Goal: Task Accomplishment & Management: Use online tool/utility

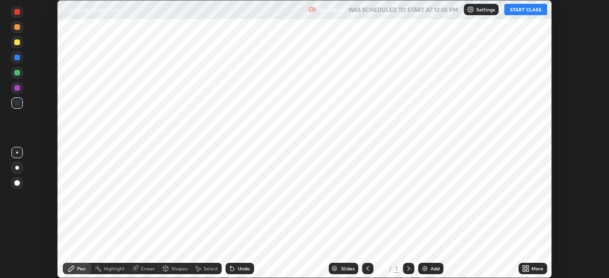
scroll to position [278, 609]
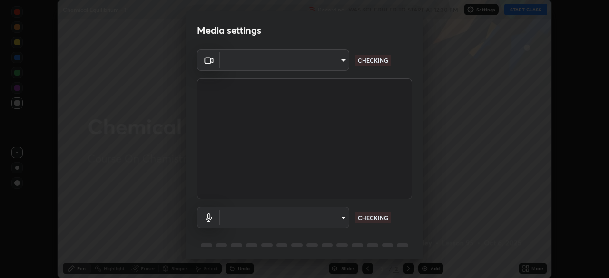
type input "e5f32b9a37d83756d2696e8423a1893a7de7eefef83412cf73fe4da3c4688103"
click at [330, 220] on body "Erase all Chemical Equilibrium - 1 Recording WAS SCHEDULED TO START AT 12:30 PM…" at bounding box center [304, 139] width 609 height 278
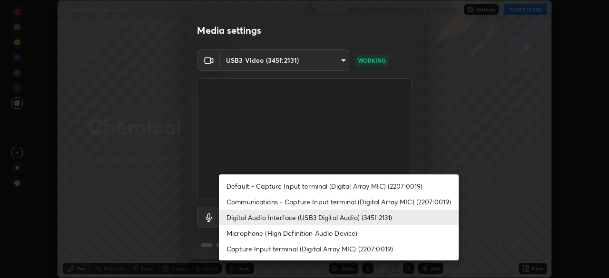
click at [330, 204] on li "Communications - Capture Input terminal (Digital Array MIC) (2207:0019)" at bounding box center [339, 202] width 240 height 16
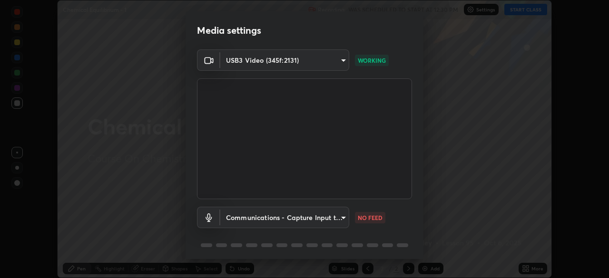
click at [326, 221] on body "Erase all Chemical Equilibrium - 1 Recording WAS SCHEDULED TO START AT 12:30 PM…" at bounding box center [304, 139] width 609 height 278
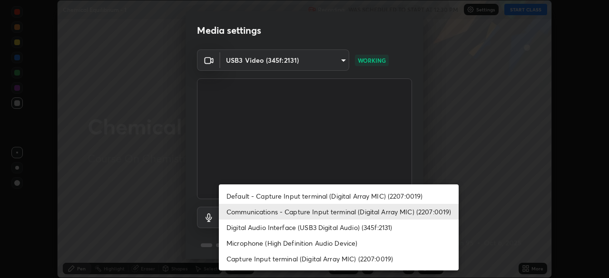
click at [330, 228] on li "Digital Audio Interface (USB3 Digital Audio) (345f:2131)" at bounding box center [339, 228] width 240 height 16
type input "f68c9ba91903ac9ba75504d23ca0c3c26111123a2a7878351e435c492be87537"
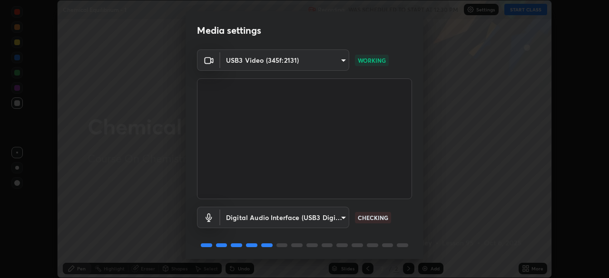
scroll to position [33, 0]
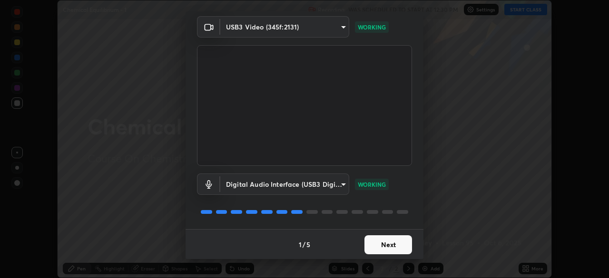
click at [389, 251] on button "Next" at bounding box center [389, 245] width 48 height 19
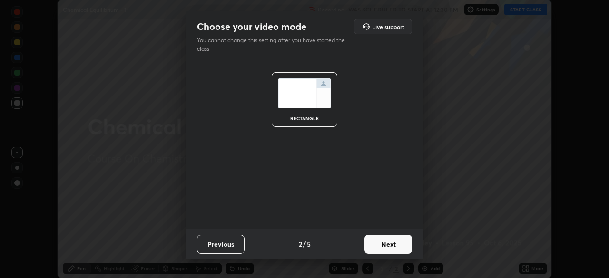
click at [396, 247] on button "Next" at bounding box center [389, 244] width 48 height 19
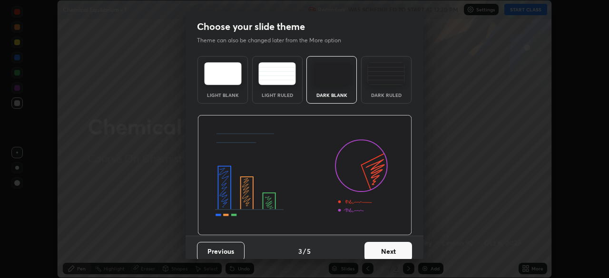
click at [399, 254] on button "Next" at bounding box center [389, 251] width 48 height 19
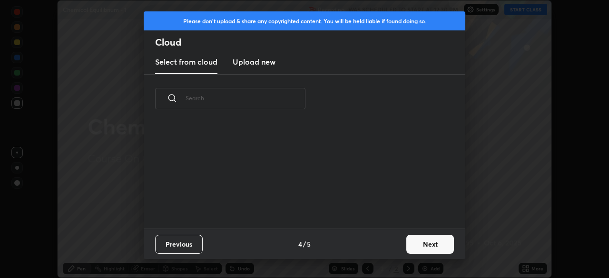
click at [428, 251] on button "Next" at bounding box center [430, 244] width 48 height 19
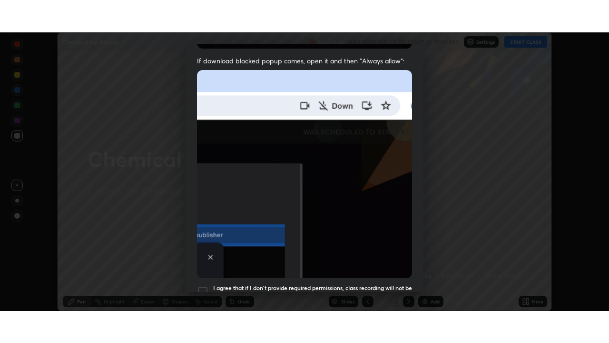
scroll to position [227, 0]
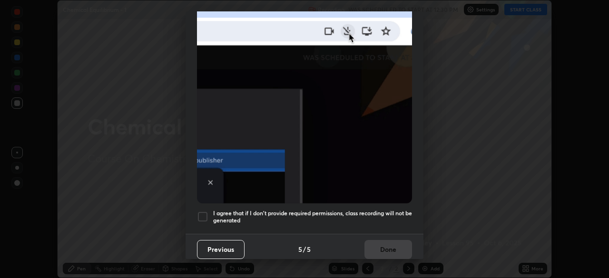
click at [367, 213] on h5 "I agree that if I don't provide required permissions, class recording will not …" at bounding box center [312, 217] width 199 height 15
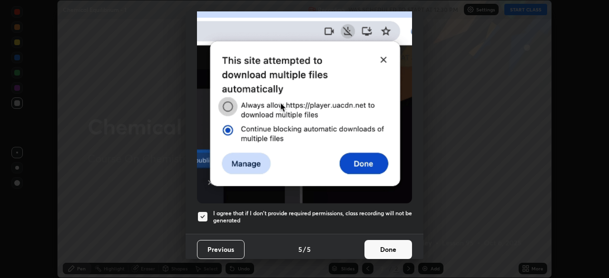
click at [388, 252] on button "Done" at bounding box center [389, 249] width 48 height 19
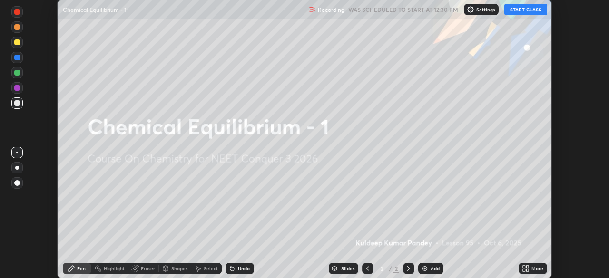
click at [533, 9] on button "START CLASS" at bounding box center [525, 9] width 43 height 11
click at [529, 13] on button "START CLASS" at bounding box center [525, 9] width 43 height 11
click at [531, 271] on div "More" at bounding box center [533, 268] width 29 height 11
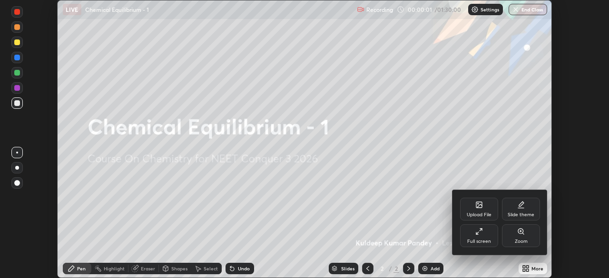
click at [487, 240] on div "Full screen" at bounding box center [479, 241] width 24 height 5
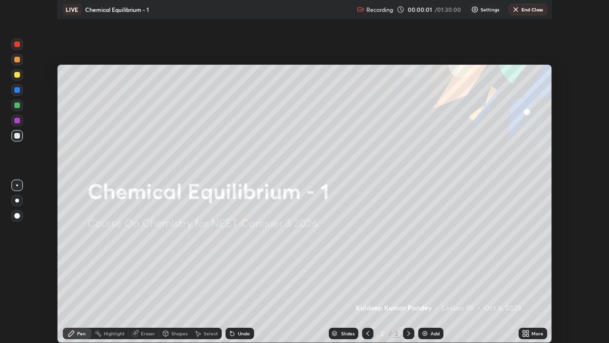
scroll to position [343, 609]
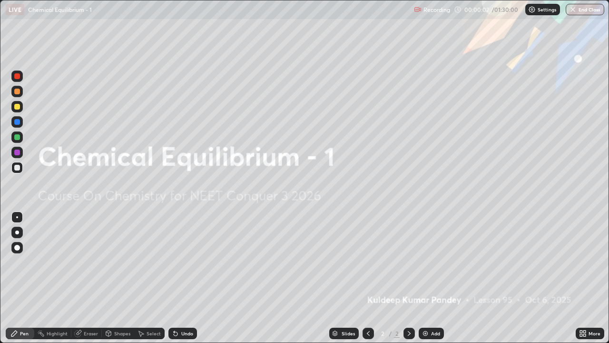
click at [425, 278] on img at bounding box center [426, 333] width 8 height 8
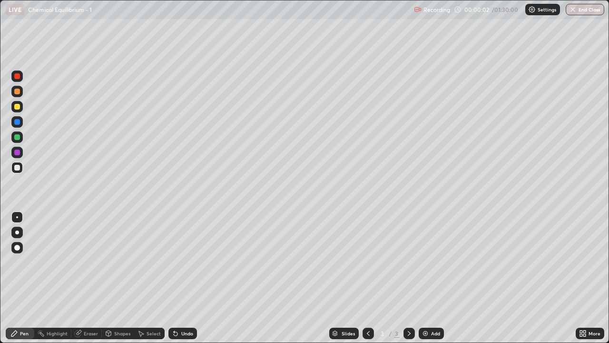
click at [427, 278] on img at bounding box center [426, 333] width 8 height 8
click at [426, 278] on img at bounding box center [426, 333] width 8 height 8
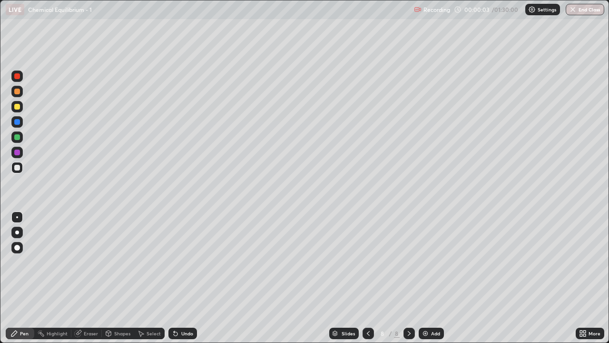
click at [425, 278] on img at bounding box center [426, 333] width 8 height 8
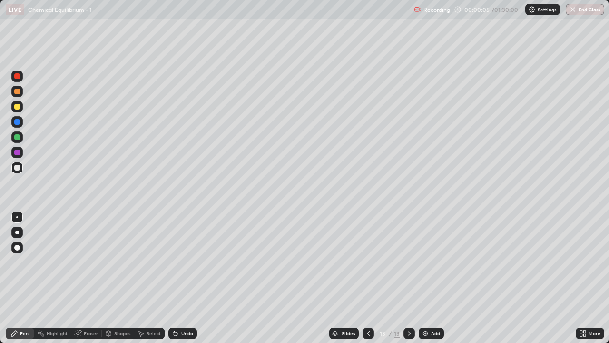
click at [424, 278] on img at bounding box center [426, 333] width 8 height 8
click at [425, 278] on img at bounding box center [426, 333] width 8 height 8
click at [426, 278] on img at bounding box center [426, 333] width 8 height 8
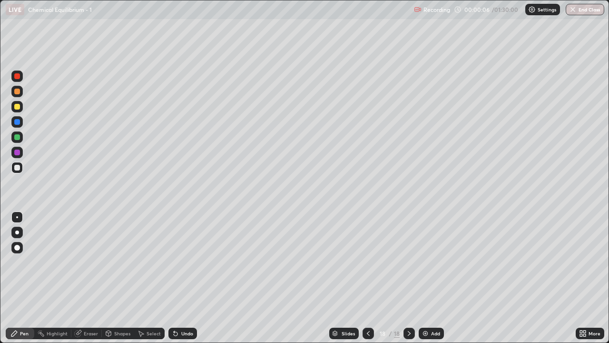
click at [426, 278] on img at bounding box center [426, 333] width 8 height 8
click at [426, 278] on div "Add" at bounding box center [431, 332] width 25 height 11
click at [425, 278] on div "Add" at bounding box center [431, 332] width 25 height 11
click at [426, 278] on img at bounding box center [426, 333] width 8 height 8
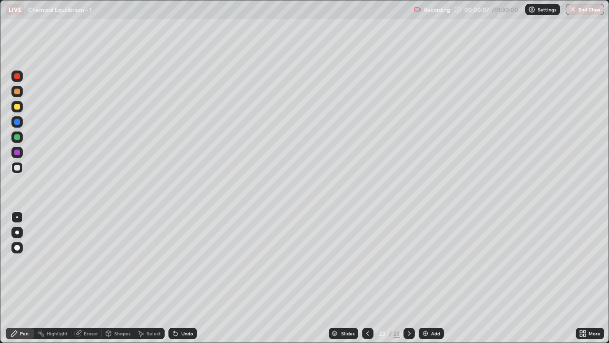
click at [425, 278] on img at bounding box center [426, 333] width 8 height 8
click at [427, 278] on img at bounding box center [426, 333] width 8 height 8
click at [426, 278] on img at bounding box center [426, 333] width 8 height 8
click at [427, 278] on img at bounding box center [426, 333] width 8 height 8
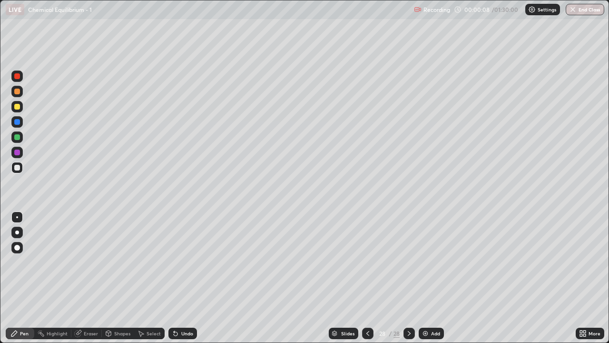
click at [427, 278] on img at bounding box center [426, 333] width 8 height 8
click at [426, 278] on img at bounding box center [426, 333] width 8 height 8
click at [425, 278] on img at bounding box center [426, 333] width 8 height 8
click at [367, 278] on icon at bounding box center [367, 333] width 3 height 5
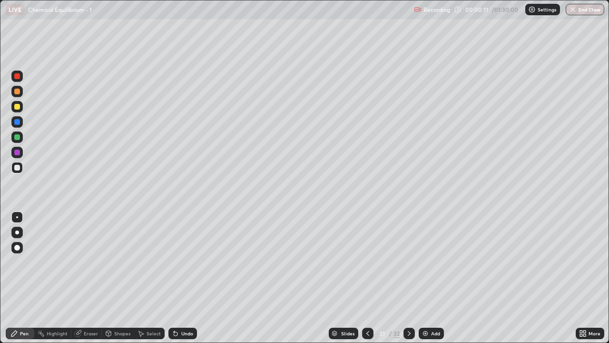
click at [366, 278] on icon at bounding box center [368, 333] width 8 height 8
click at [363, 278] on div at bounding box center [367, 332] width 11 height 11
click at [366, 278] on icon at bounding box center [368, 333] width 8 height 8
click at [367, 278] on icon at bounding box center [368, 333] width 8 height 8
click at [366, 278] on icon at bounding box center [367, 333] width 3 height 5
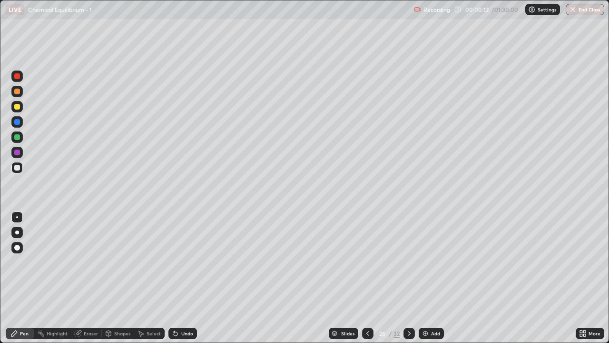
click at [365, 278] on icon at bounding box center [368, 333] width 8 height 8
click at [366, 278] on icon at bounding box center [367, 333] width 3 height 5
click at [368, 278] on icon at bounding box center [368, 333] width 8 height 8
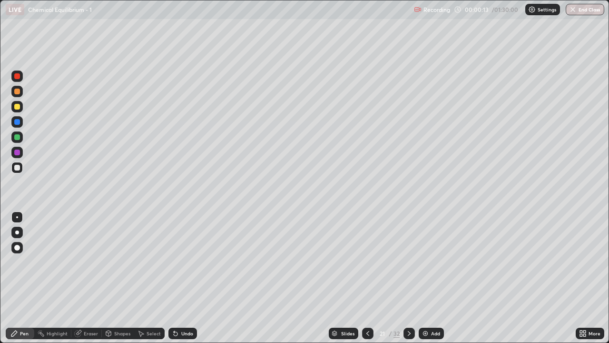
click at [367, 278] on icon at bounding box center [368, 333] width 8 height 8
click at [368, 278] on icon at bounding box center [368, 333] width 8 height 8
click at [367, 278] on icon at bounding box center [367, 333] width 3 height 5
click at [367, 278] on icon at bounding box center [368, 333] width 8 height 8
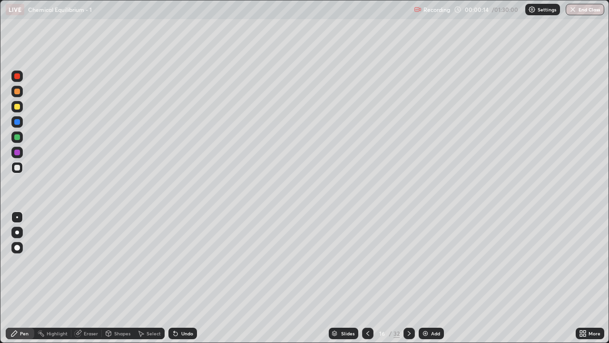
click at [367, 278] on icon at bounding box center [368, 333] width 8 height 8
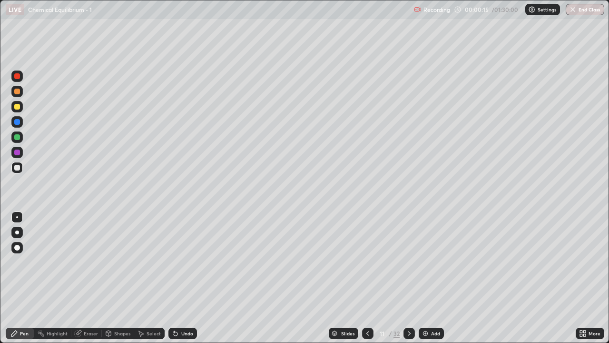
click at [367, 278] on icon at bounding box center [368, 333] width 8 height 8
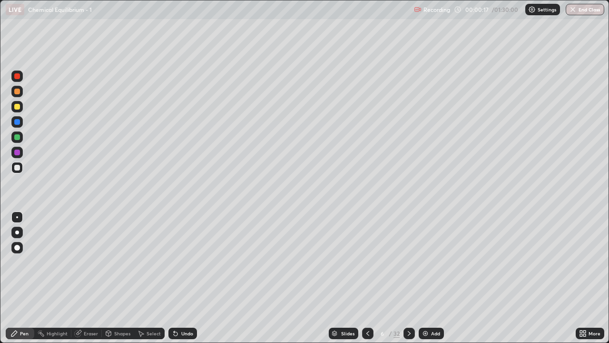
click at [368, 278] on icon at bounding box center [368, 333] width 8 height 8
click at [18, 231] on div at bounding box center [17, 232] width 4 height 4
click at [407, 278] on icon at bounding box center [409, 333] width 8 height 8
click at [91, 278] on div "Eraser" at bounding box center [91, 333] width 14 height 5
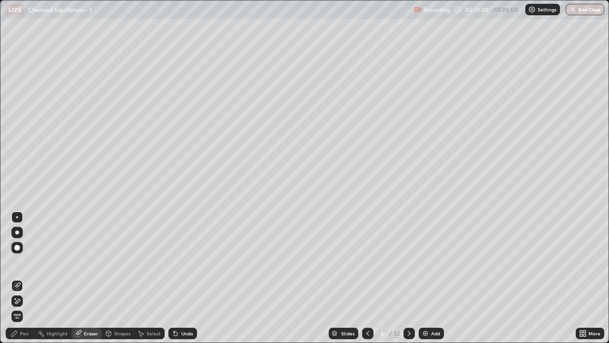
click at [25, 278] on div "Pen" at bounding box center [24, 333] width 9 height 5
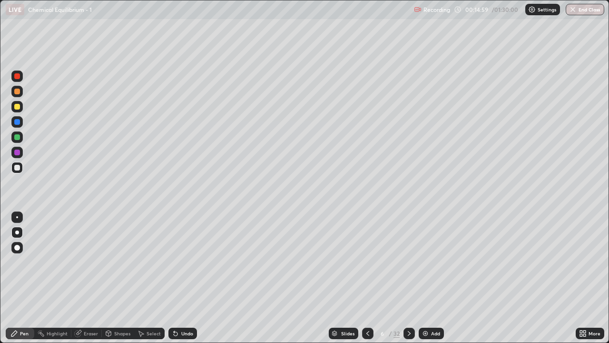
click at [409, 278] on icon at bounding box center [409, 333] width 8 height 8
click at [407, 278] on icon at bounding box center [409, 333] width 8 height 8
click at [90, 278] on div "Eraser" at bounding box center [86, 332] width 30 height 11
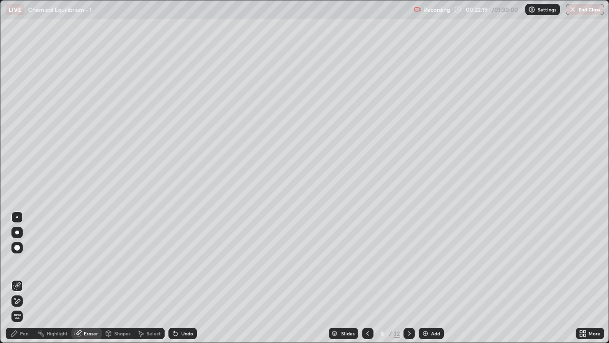
click at [24, 278] on div "Pen" at bounding box center [20, 332] width 29 height 11
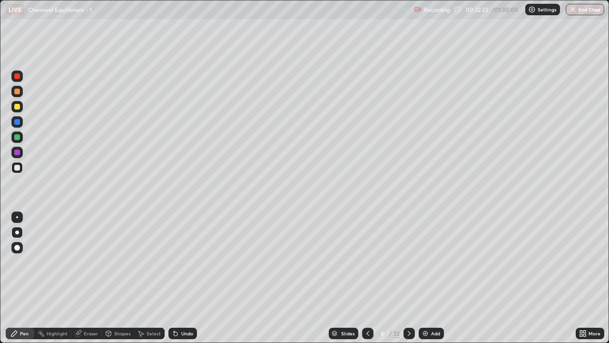
click at [367, 278] on icon at bounding box center [368, 333] width 8 height 8
click at [408, 278] on icon at bounding box center [409, 333] width 3 height 5
click at [408, 278] on icon at bounding box center [409, 333] width 8 height 8
click at [364, 278] on icon at bounding box center [368, 333] width 8 height 8
click at [367, 278] on icon at bounding box center [368, 333] width 8 height 8
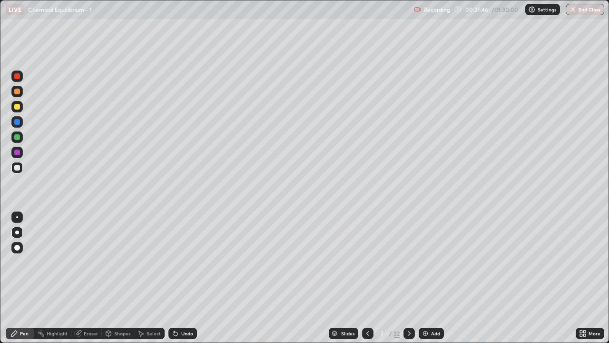
click at [408, 278] on icon at bounding box center [409, 333] width 8 height 8
click at [409, 278] on icon at bounding box center [409, 333] width 8 height 8
click at [367, 278] on icon at bounding box center [368, 333] width 8 height 8
click at [408, 278] on icon at bounding box center [409, 333] width 3 height 5
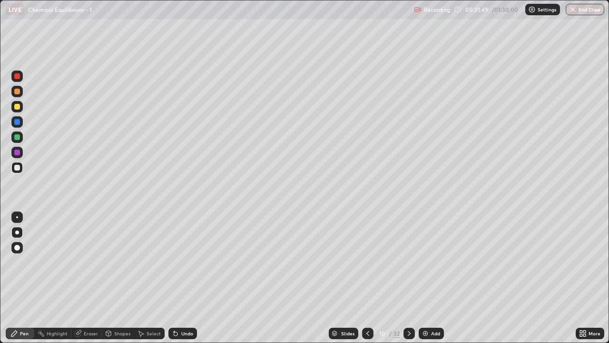
click at [367, 278] on icon at bounding box center [367, 333] width 3 height 5
click at [409, 278] on icon at bounding box center [409, 333] width 8 height 8
click at [367, 278] on icon at bounding box center [368, 333] width 8 height 8
click at [408, 278] on icon at bounding box center [409, 333] width 8 height 8
click at [90, 278] on div "Eraser" at bounding box center [91, 333] width 14 height 5
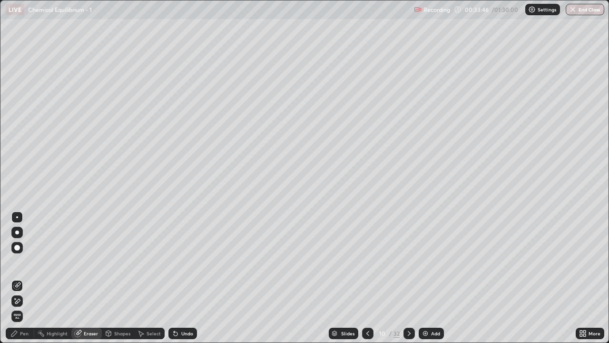
click at [25, 278] on div "Pen" at bounding box center [20, 332] width 29 height 11
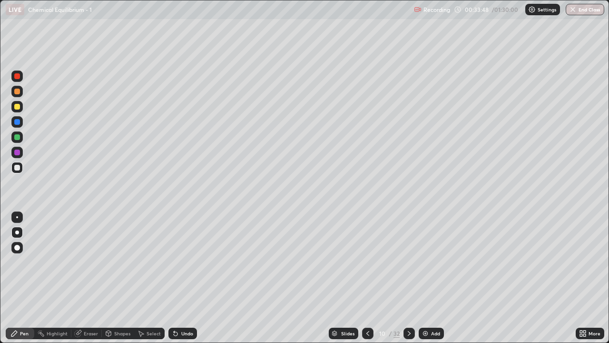
click at [367, 278] on icon at bounding box center [368, 333] width 8 height 8
click at [410, 278] on icon at bounding box center [409, 333] width 8 height 8
click at [367, 278] on icon at bounding box center [368, 333] width 8 height 8
click at [408, 278] on icon at bounding box center [409, 333] width 8 height 8
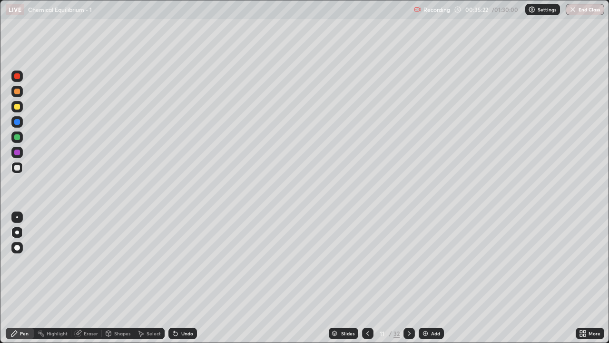
click at [367, 278] on icon at bounding box center [368, 333] width 8 height 8
click at [408, 278] on icon at bounding box center [409, 333] width 8 height 8
click at [365, 278] on icon at bounding box center [368, 333] width 8 height 8
click at [405, 278] on icon at bounding box center [409, 333] width 8 height 8
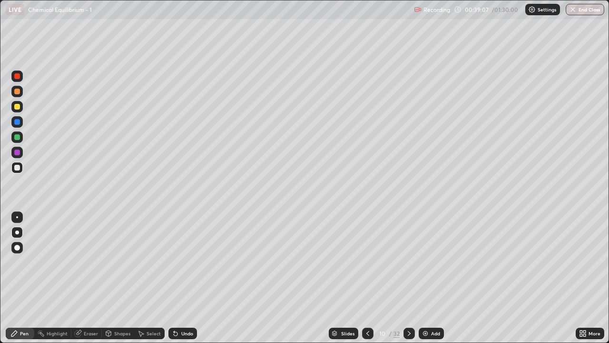
click at [408, 278] on icon at bounding box center [409, 333] width 8 height 8
click at [90, 278] on div "Eraser" at bounding box center [86, 332] width 30 height 11
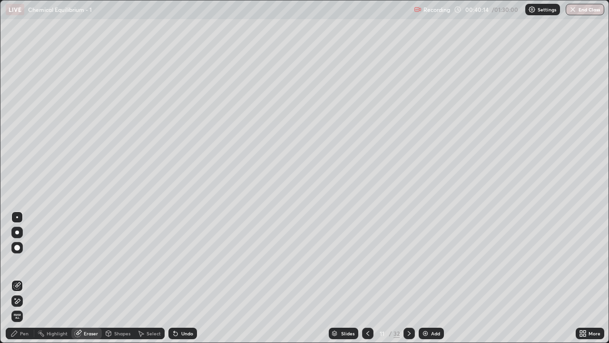
click at [24, 278] on div "Pen" at bounding box center [24, 333] width 9 height 5
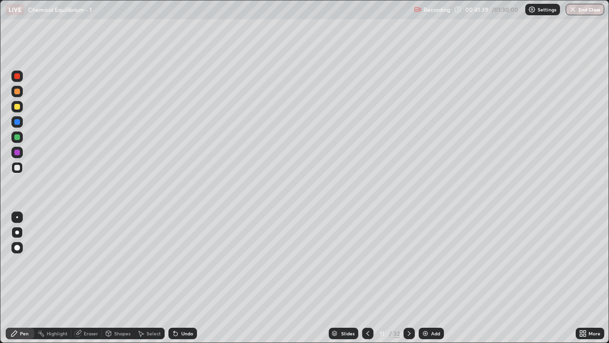
click at [409, 278] on icon at bounding box center [409, 333] width 8 height 8
click at [92, 278] on div "Eraser" at bounding box center [91, 333] width 14 height 5
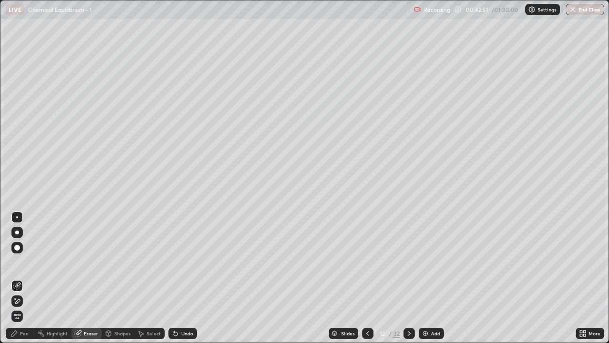
click at [24, 278] on div "Pen" at bounding box center [24, 333] width 9 height 5
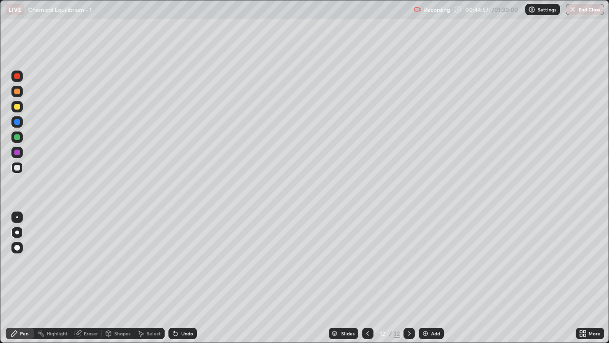
click at [17, 109] on div at bounding box center [17, 107] width 6 height 6
click at [409, 278] on icon at bounding box center [409, 333] width 8 height 8
click at [21, 167] on div at bounding box center [16, 167] width 11 height 11
click at [86, 278] on div "Eraser" at bounding box center [91, 333] width 14 height 5
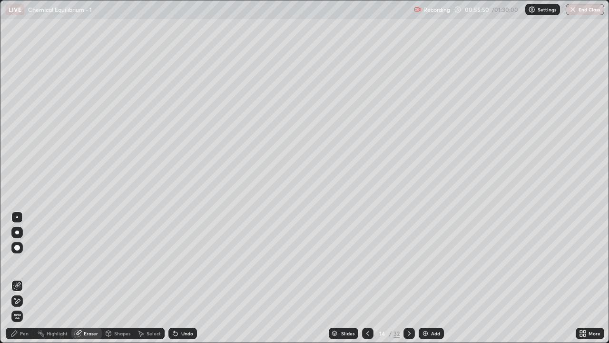
click at [23, 278] on div "Pen" at bounding box center [20, 332] width 29 height 11
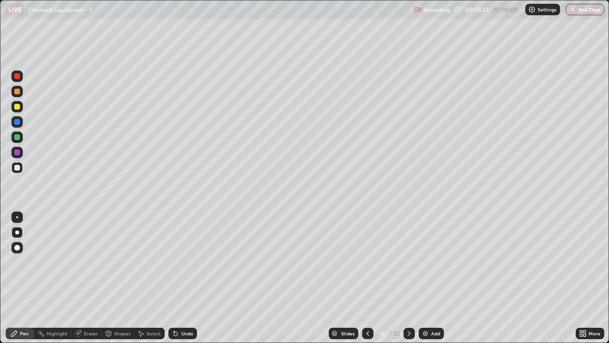
click at [368, 278] on icon at bounding box center [367, 333] width 3 height 5
click at [408, 278] on icon at bounding box center [409, 333] width 8 height 8
click at [408, 278] on icon at bounding box center [409, 333] width 3 height 5
click at [89, 278] on div "Eraser" at bounding box center [86, 332] width 30 height 11
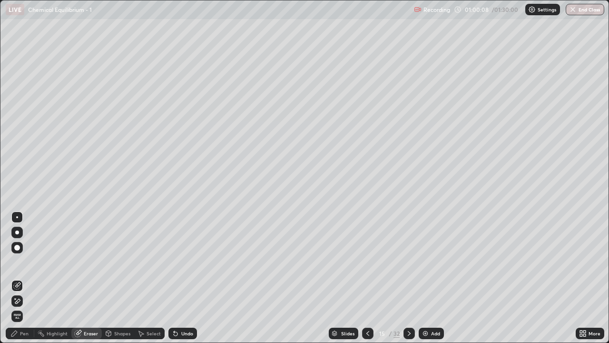
click at [24, 278] on div "Pen" at bounding box center [20, 332] width 29 height 11
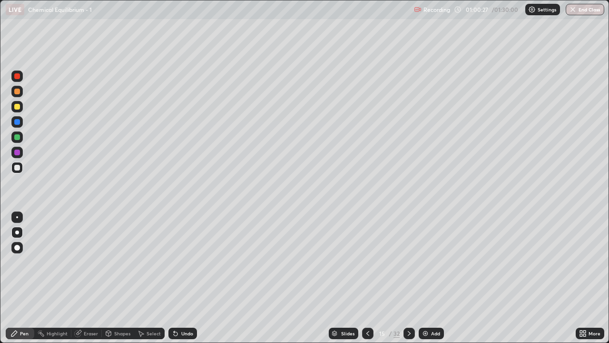
click at [90, 278] on div "Eraser" at bounding box center [91, 333] width 14 height 5
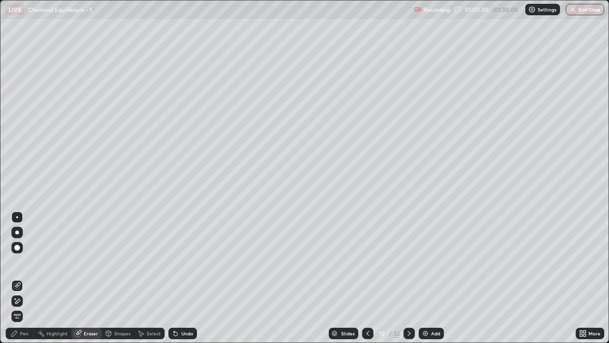
click at [25, 278] on div "Pen" at bounding box center [20, 332] width 29 height 11
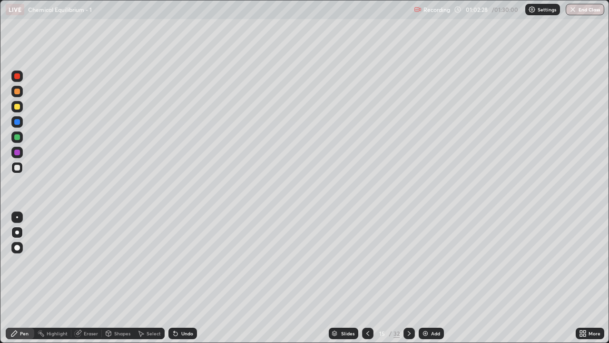
click at [408, 278] on icon at bounding box center [409, 333] width 8 height 8
click at [91, 278] on div "Eraser" at bounding box center [91, 333] width 14 height 5
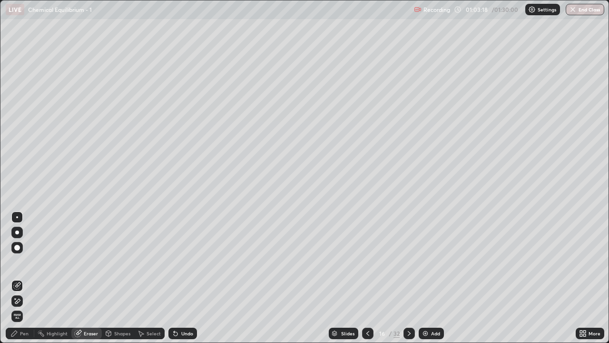
click at [26, 278] on div "Pen" at bounding box center [24, 333] width 9 height 5
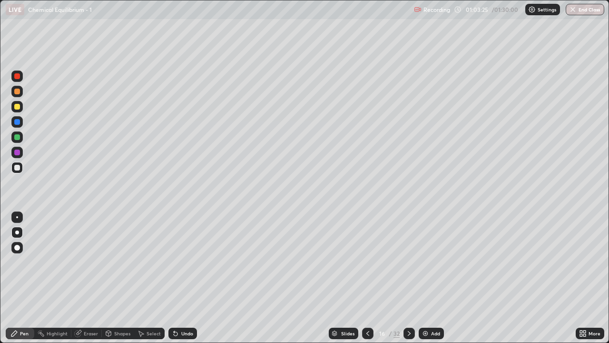
click at [93, 278] on div "Eraser" at bounding box center [86, 332] width 30 height 11
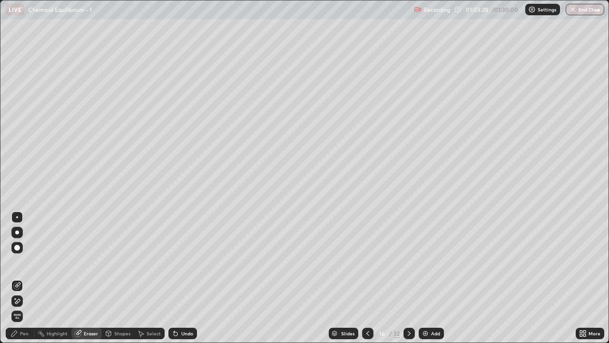
click at [23, 278] on div "Pen" at bounding box center [20, 332] width 29 height 11
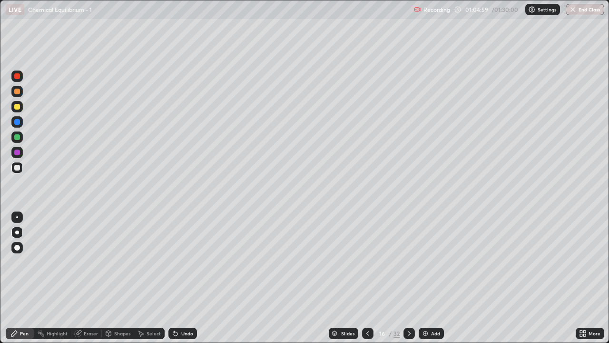
click at [409, 278] on icon at bounding box center [409, 333] width 8 height 8
click at [365, 278] on icon at bounding box center [368, 333] width 8 height 8
click at [408, 278] on icon at bounding box center [409, 333] width 3 height 5
click at [367, 278] on icon at bounding box center [368, 333] width 8 height 8
click at [407, 278] on icon at bounding box center [409, 333] width 8 height 8
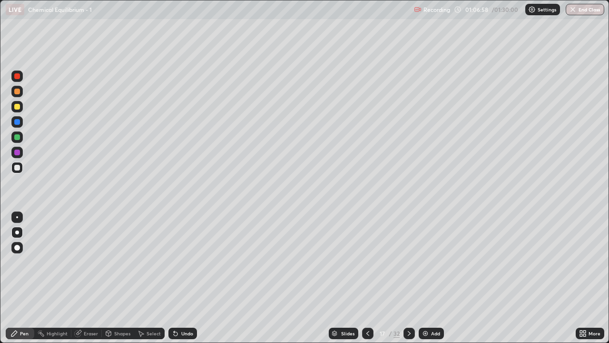
click at [366, 278] on icon at bounding box center [368, 333] width 8 height 8
click at [93, 278] on div "Eraser" at bounding box center [91, 333] width 14 height 5
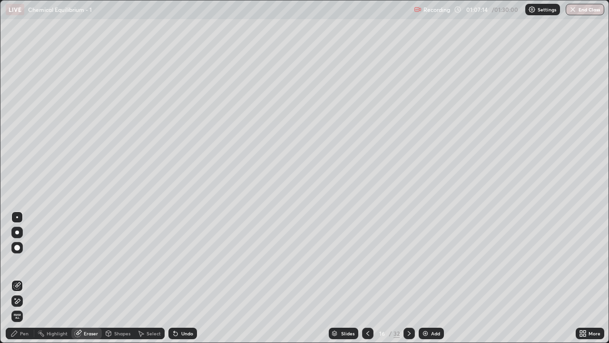
click at [21, 278] on div "Pen" at bounding box center [20, 332] width 29 height 11
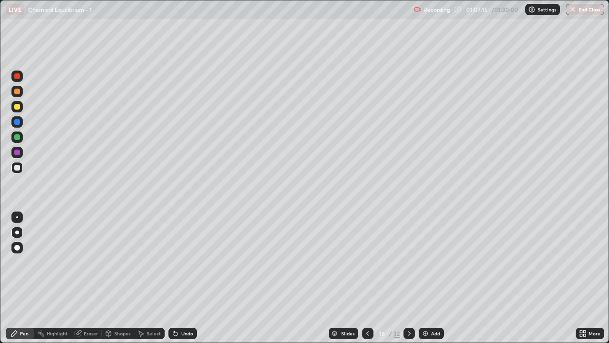
click at [15, 109] on div at bounding box center [17, 107] width 6 height 6
click at [365, 278] on icon at bounding box center [368, 333] width 8 height 8
click at [408, 278] on icon at bounding box center [409, 333] width 8 height 8
click at [366, 278] on icon at bounding box center [367, 333] width 3 height 5
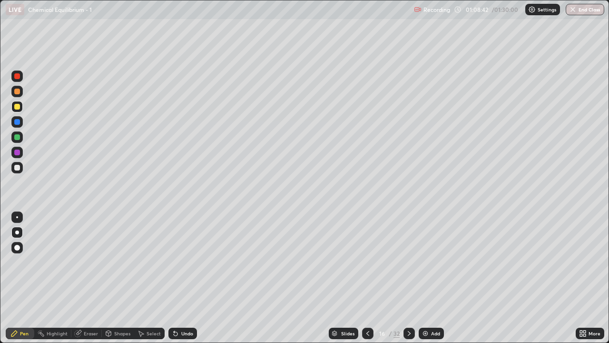
click at [408, 278] on icon at bounding box center [409, 333] width 8 height 8
click at [408, 278] on icon at bounding box center [409, 333] width 3 height 5
click at [408, 278] on icon at bounding box center [409, 333] width 8 height 8
click at [367, 278] on div at bounding box center [367, 332] width 11 height 11
click at [408, 278] on icon at bounding box center [409, 333] width 8 height 8
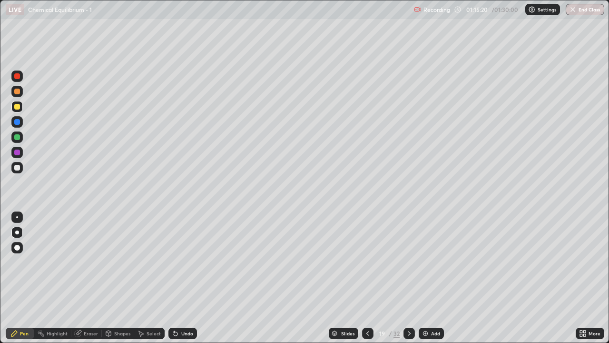
click at [368, 278] on icon at bounding box center [368, 333] width 8 height 8
click at [413, 278] on div at bounding box center [409, 332] width 11 height 11
click at [366, 278] on icon at bounding box center [367, 333] width 3 height 5
click at [408, 278] on icon at bounding box center [409, 333] width 8 height 8
click at [89, 278] on div "Eraser" at bounding box center [91, 333] width 14 height 5
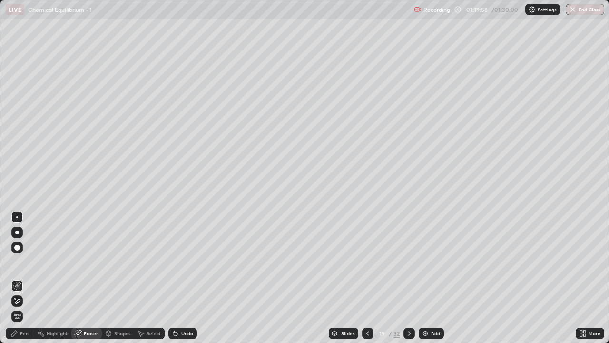
click at [24, 278] on div "Pen" at bounding box center [24, 333] width 9 height 5
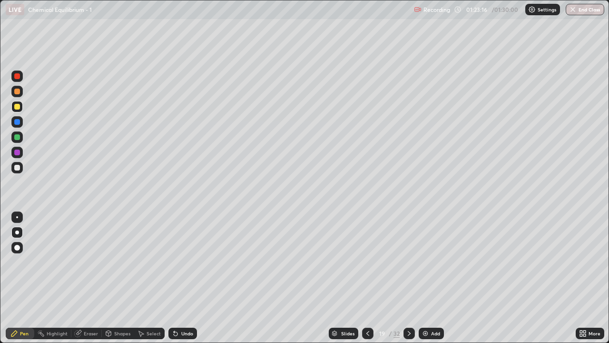
click at [405, 278] on icon at bounding box center [409, 333] width 8 height 8
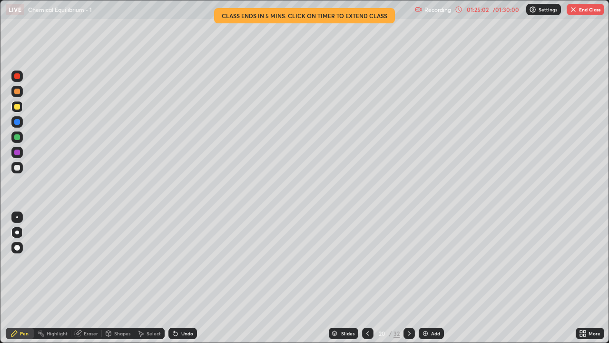
click at [584, 11] on button "End Class" at bounding box center [586, 9] width 38 height 11
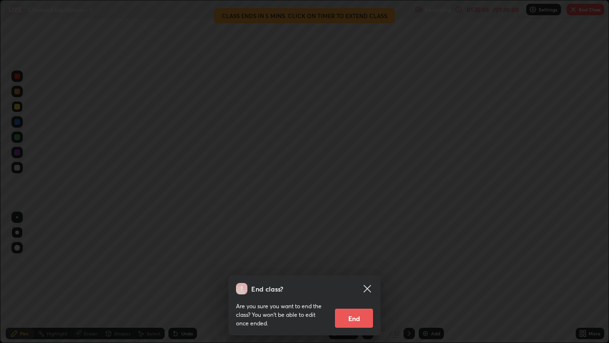
click at [362, 278] on button "End" at bounding box center [354, 317] width 38 height 19
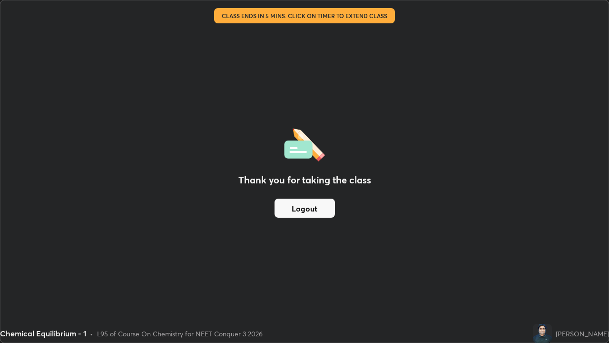
click at [322, 210] on button "Logout" at bounding box center [305, 207] width 60 height 19
